Goal: Information Seeking & Learning: Learn about a topic

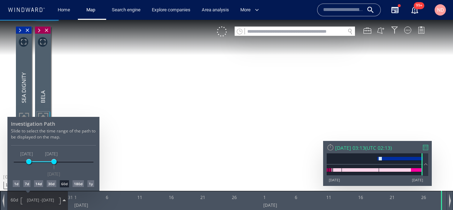
click at [298, 29] on div at bounding box center [226, 115] width 453 height 190
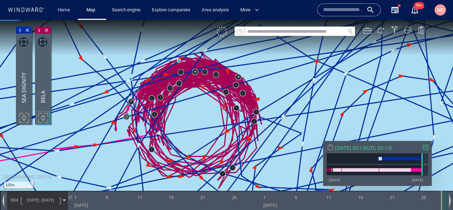
click at [283, 32] on input "text" at bounding box center [295, 32] width 100 height 10
paste input "*******"
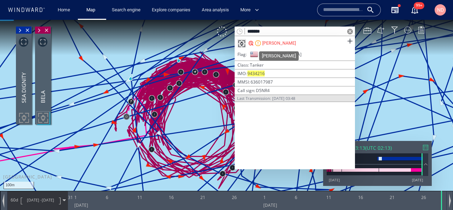
type input "*******"
click at [270, 41] on div "[PERSON_NAME]" at bounding box center [280, 43] width 34 height 6
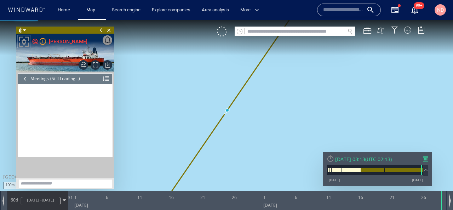
scroll to position [292, 0]
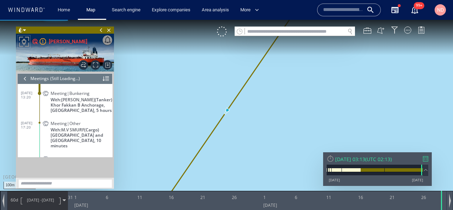
click at [366, 162] on div "[DATE] 03:13" at bounding box center [351, 159] width 30 height 7
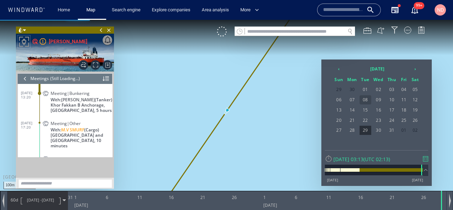
click at [366, 102] on span "08" at bounding box center [366, 99] width 12 height 9
click at [416, 68] on th "›" at bounding box center [415, 69] width 11 height 10
click at [402, 101] on span "08" at bounding box center [404, 99] width 11 height 9
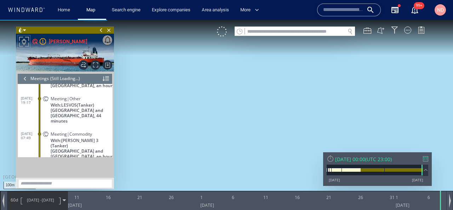
click at [39, 202] on span "[DATE] -" at bounding box center [34, 199] width 15 height 5
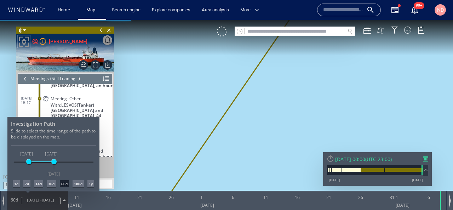
click at [17, 185] on div "1d" at bounding box center [16, 183] width 7 height 7
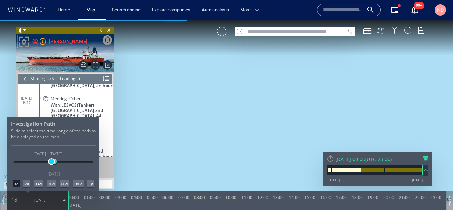
click at [51, 163] on span at bounding box center [51, 161] width 5 height 5
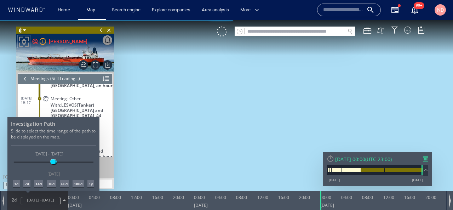
click at [158, 145] on div at bounding box center [226, 115] width 453 height 190
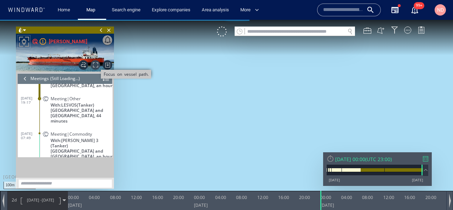
click at [94, 62] on span "Focus on vessel path." at bounding box center [96, 65] width 10 height 10
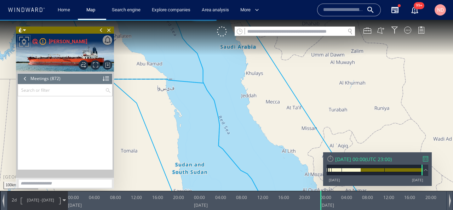
scroll to position [16919, 0]
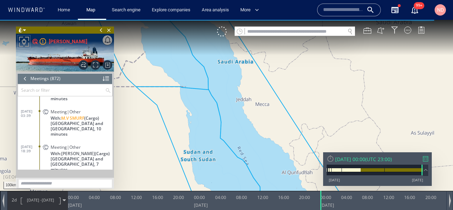
drag, startPoint x: 207, startPoint y: 100, endPoint x: 176, endPoint y: 105, distance: 31.5
click at [178, 105] on canvas "Map" at bounding box center [226, 111] width 453 height 183
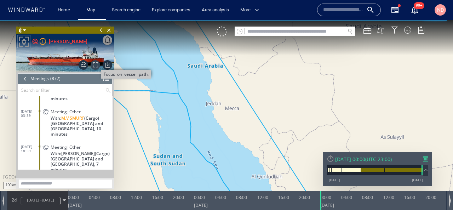
click at [95, 63] on span "Focus on vessel path." at bounding box center [96, 65] width 10 height 10
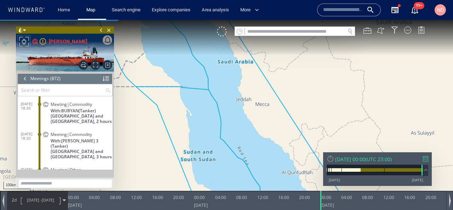
scroll to position [16631, 0]
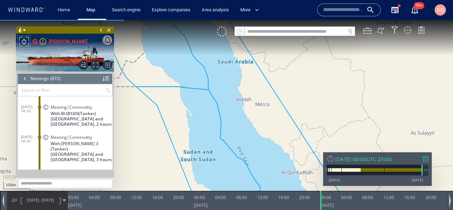
click at [43, 137] on div "Meeting|Commodity With: [PERSON_NAME] 3 (Tanker) [GEOGRAPHIC_DATA] and [GEOGRAP…" at bounding box center [76, 148] width 71 height 32
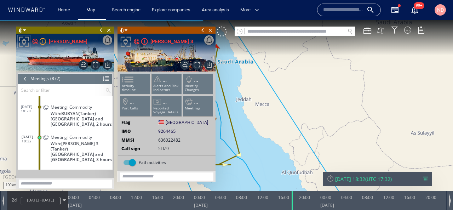
click at [101, 33] on span at bounding box center [101, 30] width 8 height 7
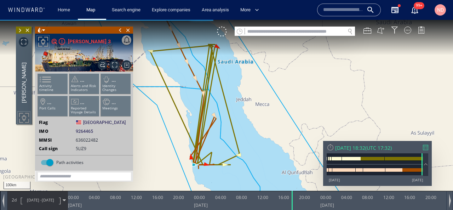
click at [118, 30] on span at bounding box center [121, 30] width 8 height 7
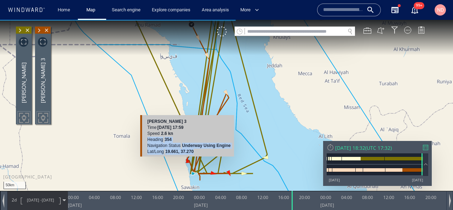
drag, startPoint x: 197, startPoint y: 151, endPoint x: 197, endPoint y: 133, distance: 18.8
click at [197, 133] on div "[PERSON_NAME] 3 Time [DATE] 17:59 Speed 2.6 kn Heading 354 Navigation Status Un…" at bounding box center [187, 135] width 94 height 41
click at [197, 132] on div "Speed 2.6 kn" at bounding box center [188, 134] width 83 height 6
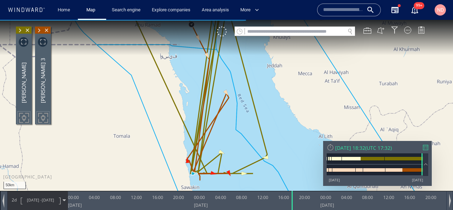
click at [246, 153] on canvas "Map" at bounding box center [226, 111] width 453 height 183
drag, startPoint x: 244, startPoint y: 155, endPoint x: 258, endPoint y: 127, distance: 31.7
click at [258, 128] on canvas "Map" at bounding box center [226, 111] width 453 height 183
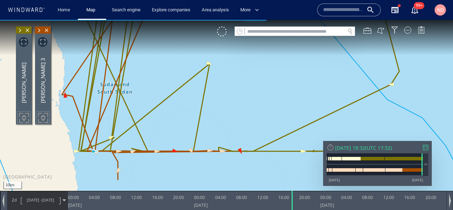
drag, startPoint x: 209, startPoint y: 122, endPoint x: 260, endPoint y: 63, distance: 77.3
click at [260, 63] on canvas "Map" at bounding box center [226, 111] width 453 height 183
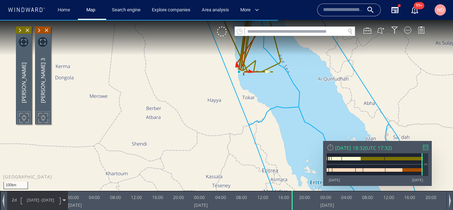
drag, startPoint x: 260, startPoint y: 63, endPoint x: 218, endPoint y: 137, distance: 84.4
click at [218, 137] on canvas "Map" at bounding box center [226, 111] width 453 height 183
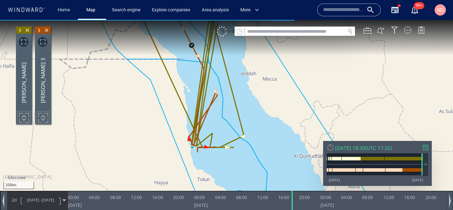
drag, startPoint x: 218, startPoint y: 137, endPoint x: 218, endPoint y: 167, distance: 30.1
click at [218, 167] on canvas "Map" at bounding box center [226, 111] width 453 height 183
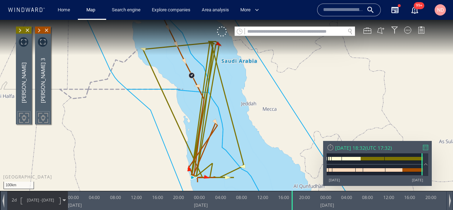
click at [332, 8] on input "text" at bounding box center [343, 10] width 40 height 11
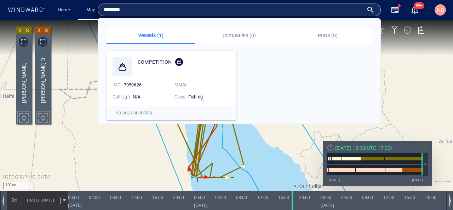
type input "********"
click at [87, 33] on canvas "Map" at bounding box center [226, 111] width 453 height 183
